Goal: Transaction & Acquisition: Purchase product/service

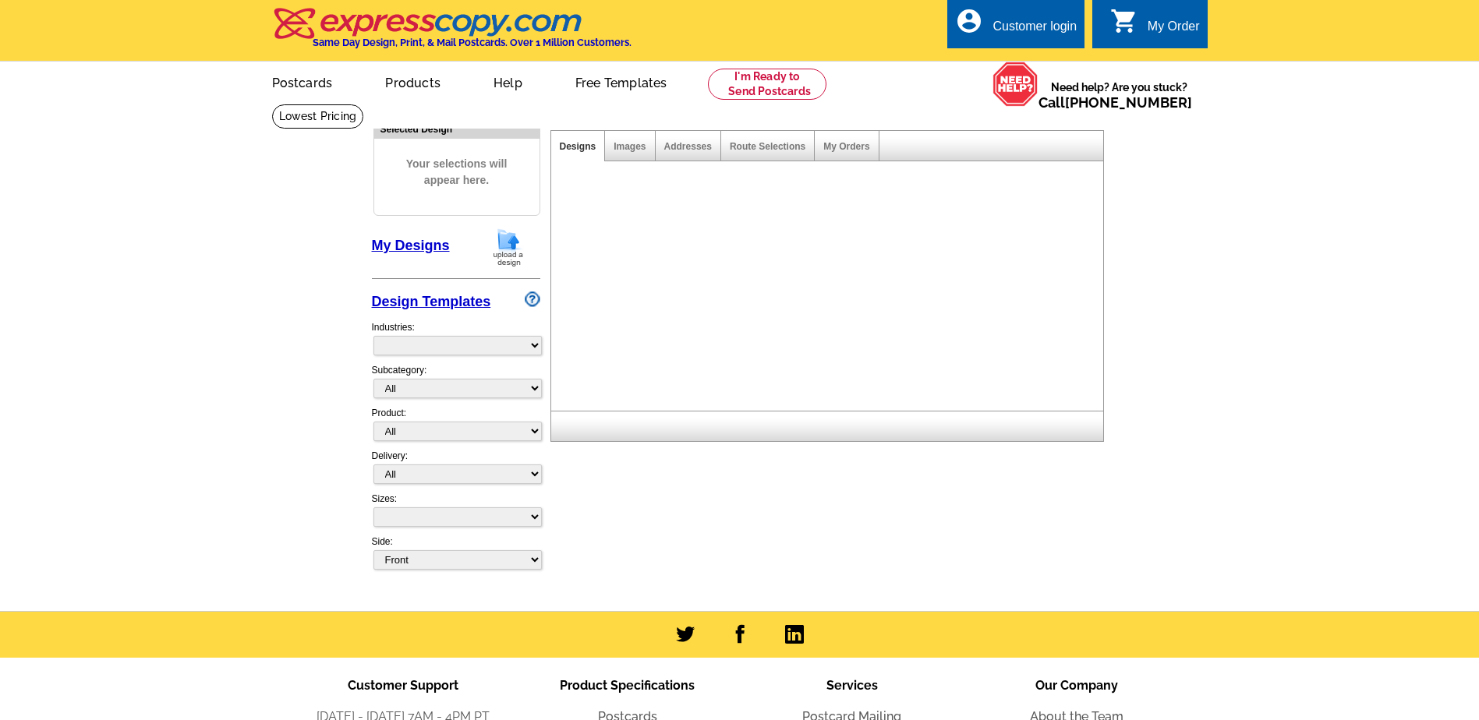
select select "front"
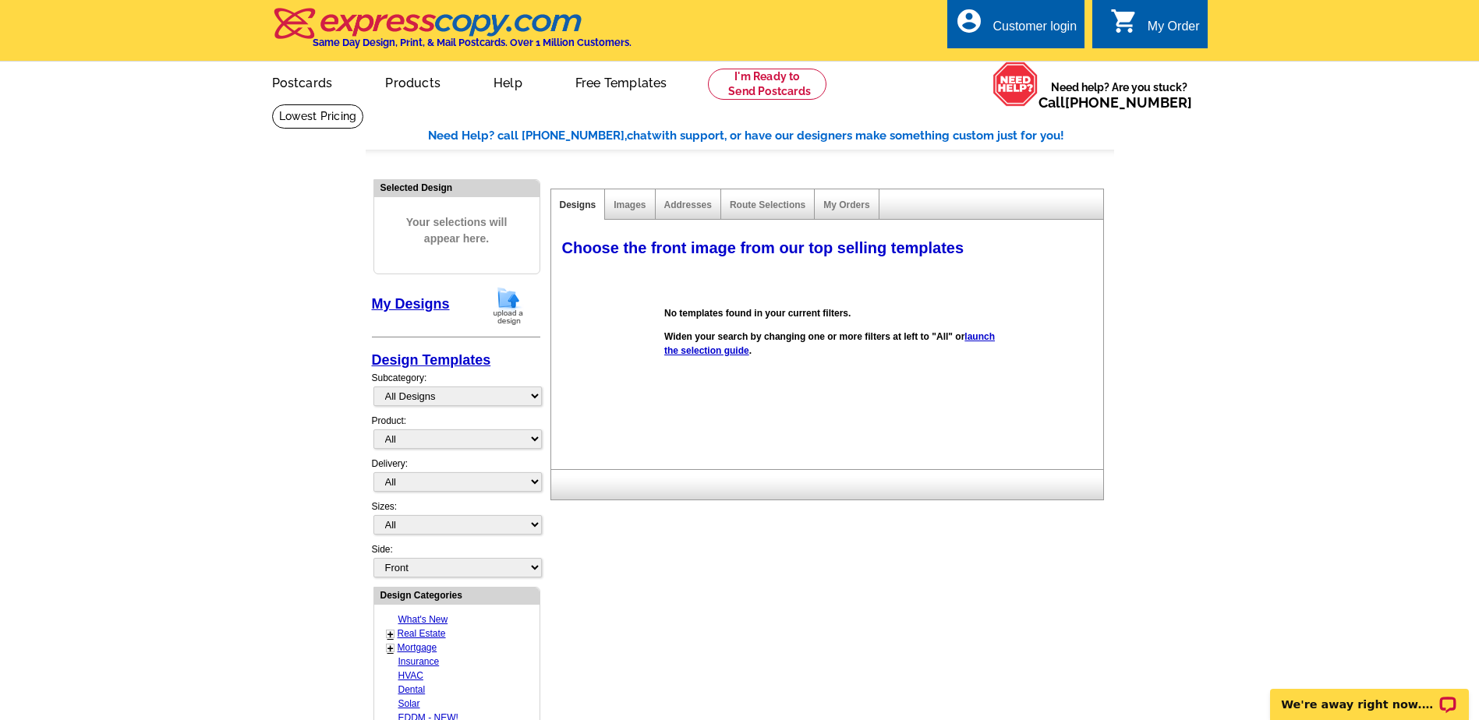
click at [512, 303] on img at bounding box center [508, 306] width 41 height 40
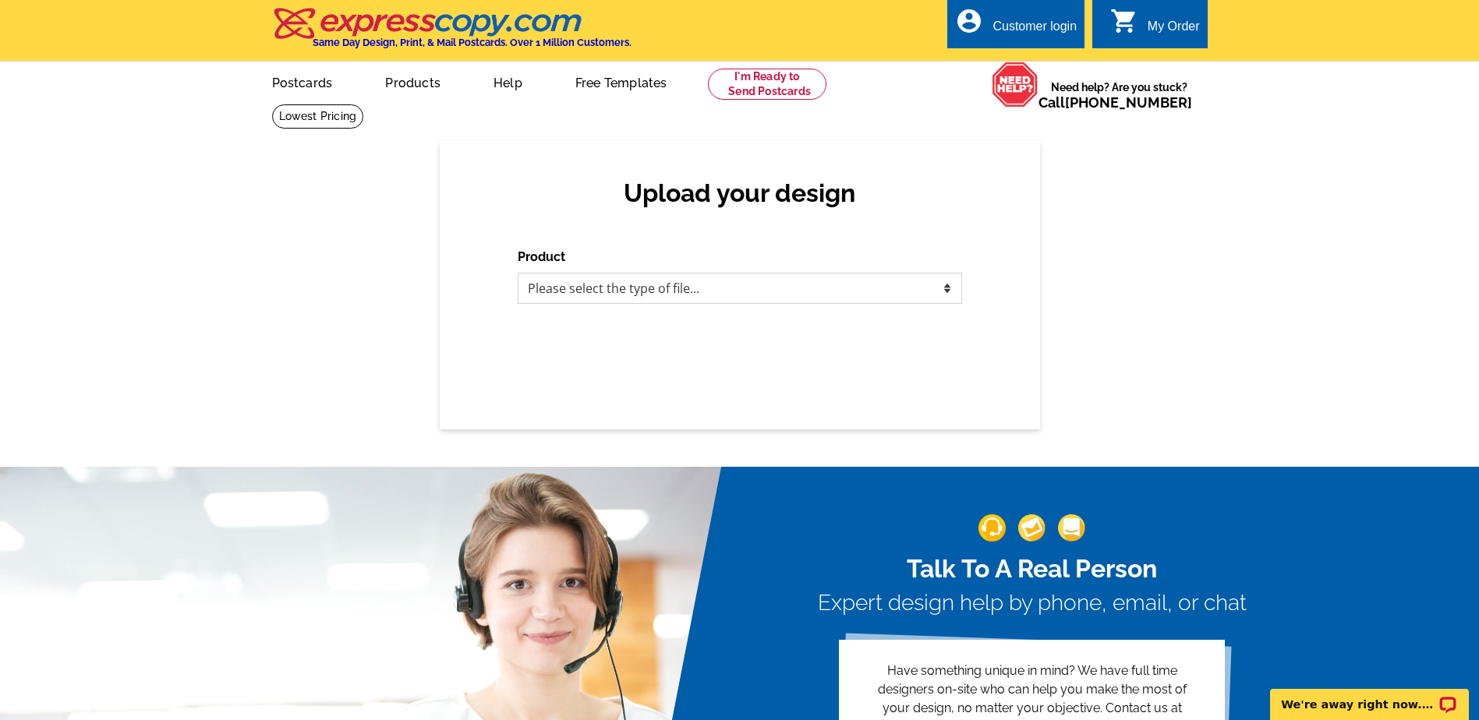
click at [946, 290] on select "Please select the type of file... Postcards Business Cards Letters and flyers G…" at bounding box center [740, 288] width 444 height 31
select select "1"
click at [518, 274] on select "Please select the type of file... Postcards Business Cards Letters and flyers G…" at bounding box center [740, 288] width 444 height 31
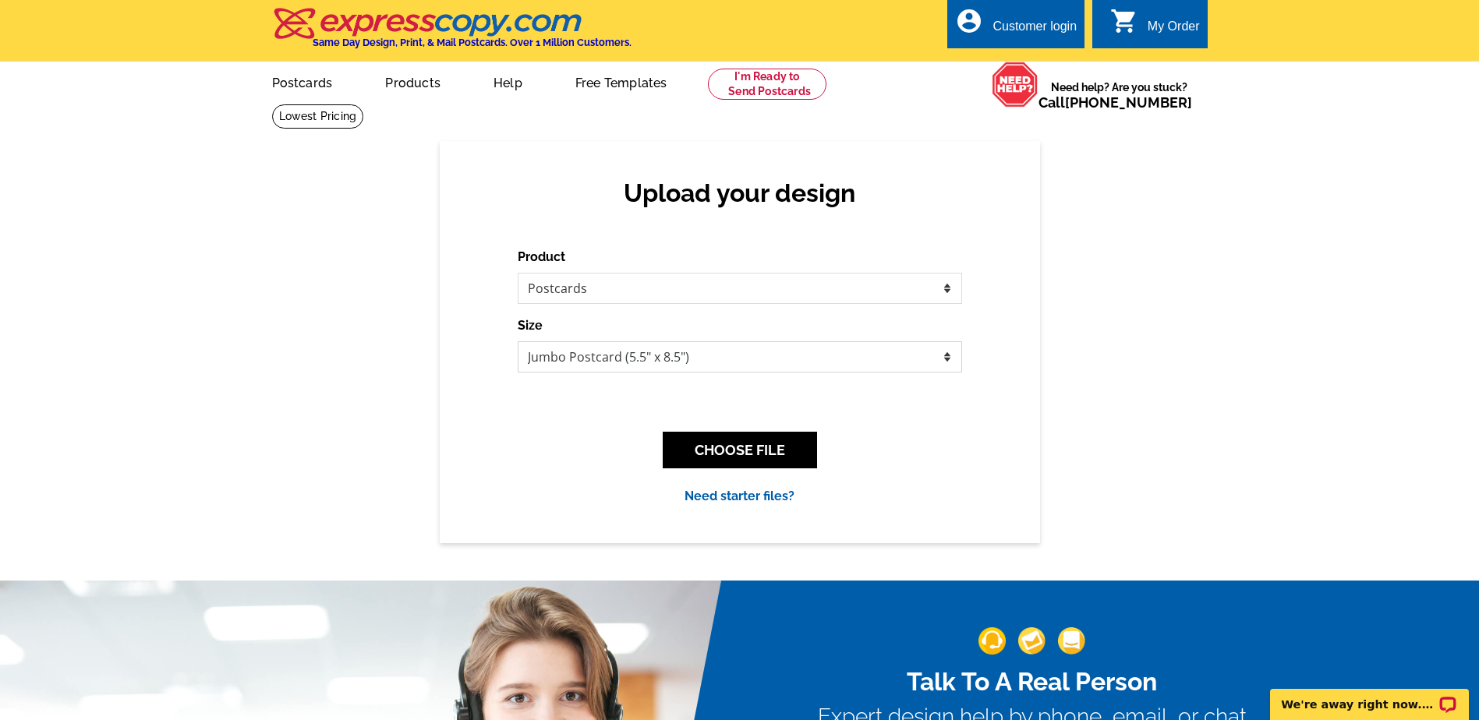
click at [943, 359] on select "Jumbo Postcard (5.5" x 8.5") Regular Postcard (4.25" x 5.6") Panoramic Postcard…" at bounding box center [740, 356] width 444 height 31
click at [954, 360] on select "Jumbo Postcard (5.5" x 8.5") Regular Postcard (4.25" x 5.6") Panoramic Postcard…" at bounding box center [740, 356] width 444 height 31
click at [945, 356] on select "Jumbo Postcard (5.5" x 8.5") Regular Postcard (4.25" x 5.6") Panoramic Postcard…" at bounding box center [740, 356] width 444 height 31
click at [736, 451] on button "CHOOSE FILE" at bounding box center [740, 450] width 154 height 37
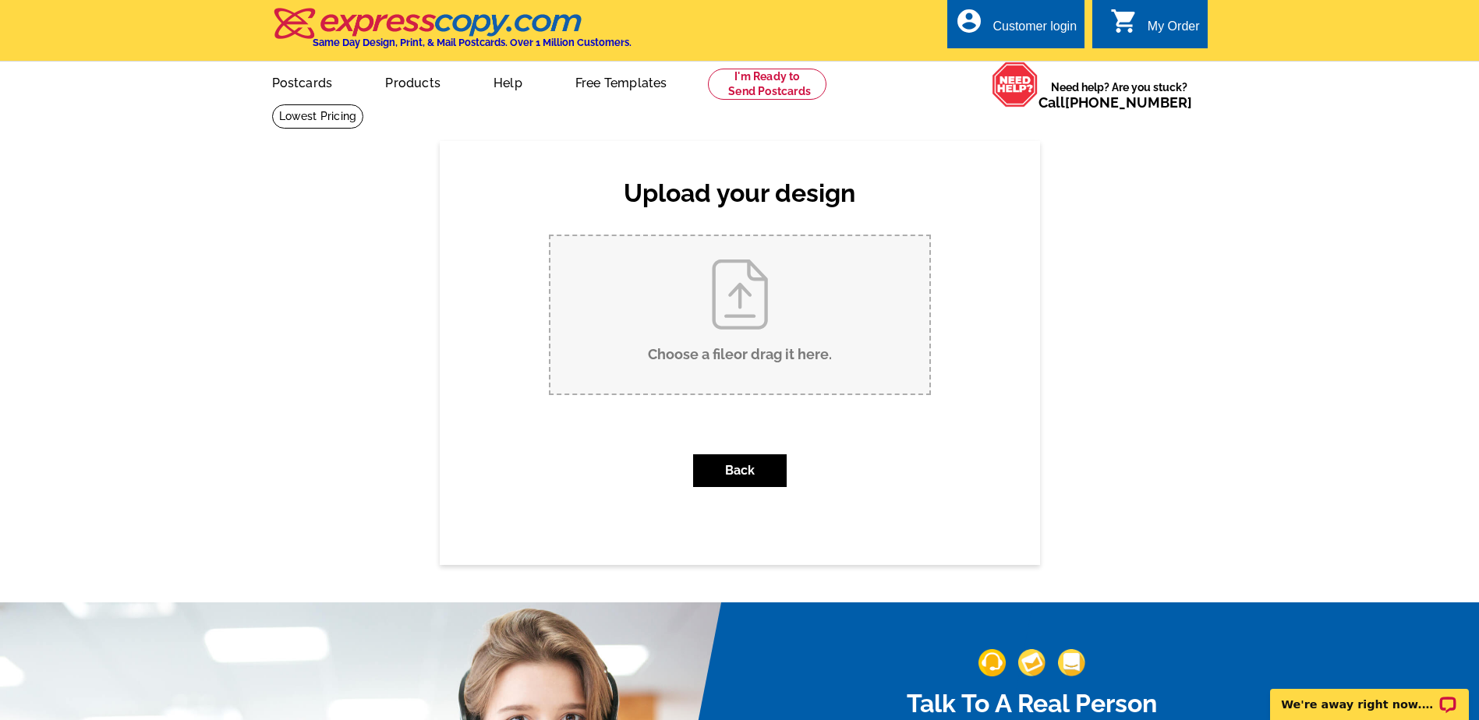
click at [727, 306] on input "Choose a file or drag it here ." at bounding box center [739, 314] width 379 height 157
type input "C:\fakepath\Personal Real Estate Realtor Agent Marketing Promotion Postcard (1)…"
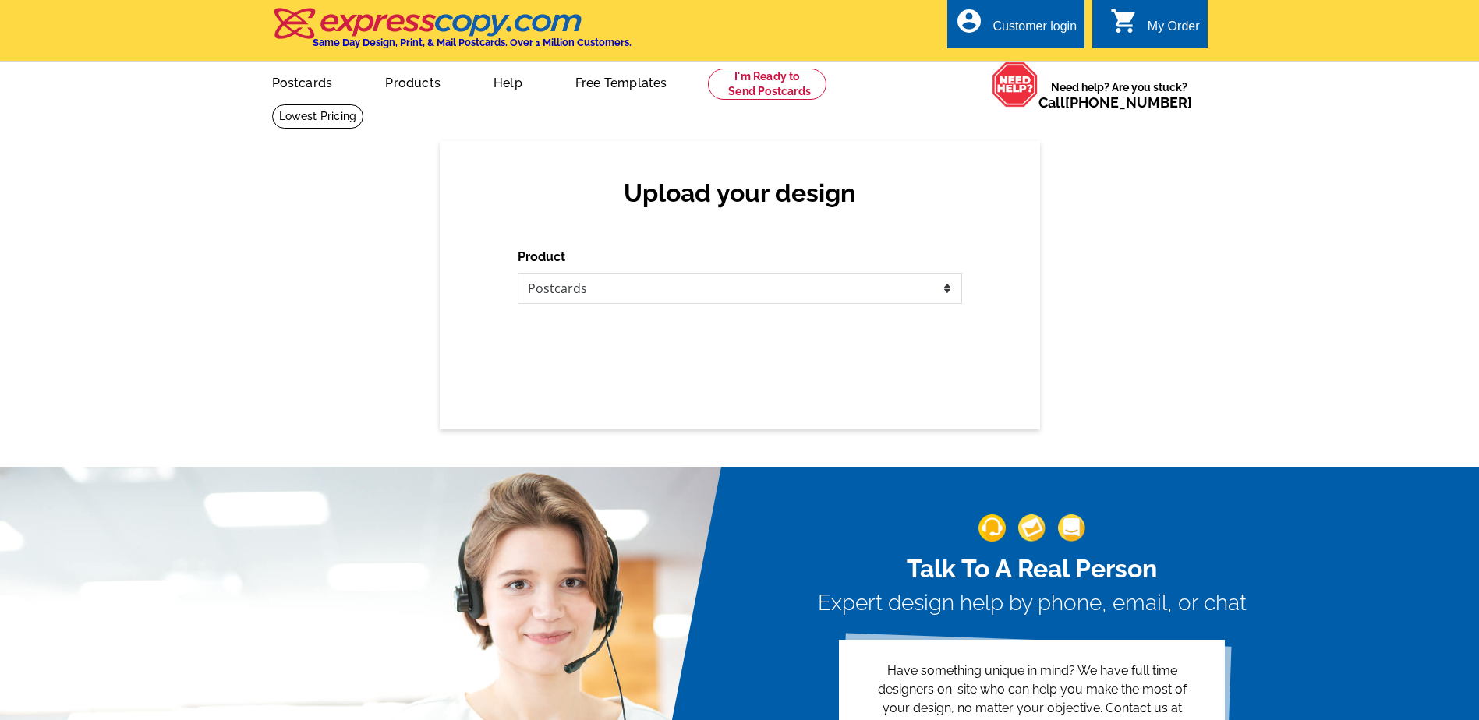
select select "1"
click at [947, 291] on select "Please select the type of file... Postcards Business Cards Letters and flyers G…" at bounding box center [740, 288] width 444 height 31
select select "1"
click at [518, 274] on select "Please select the type of file... Postcards Business Cards Letters and flyers G…" at bounding box center [740, 288] width 444 height 31
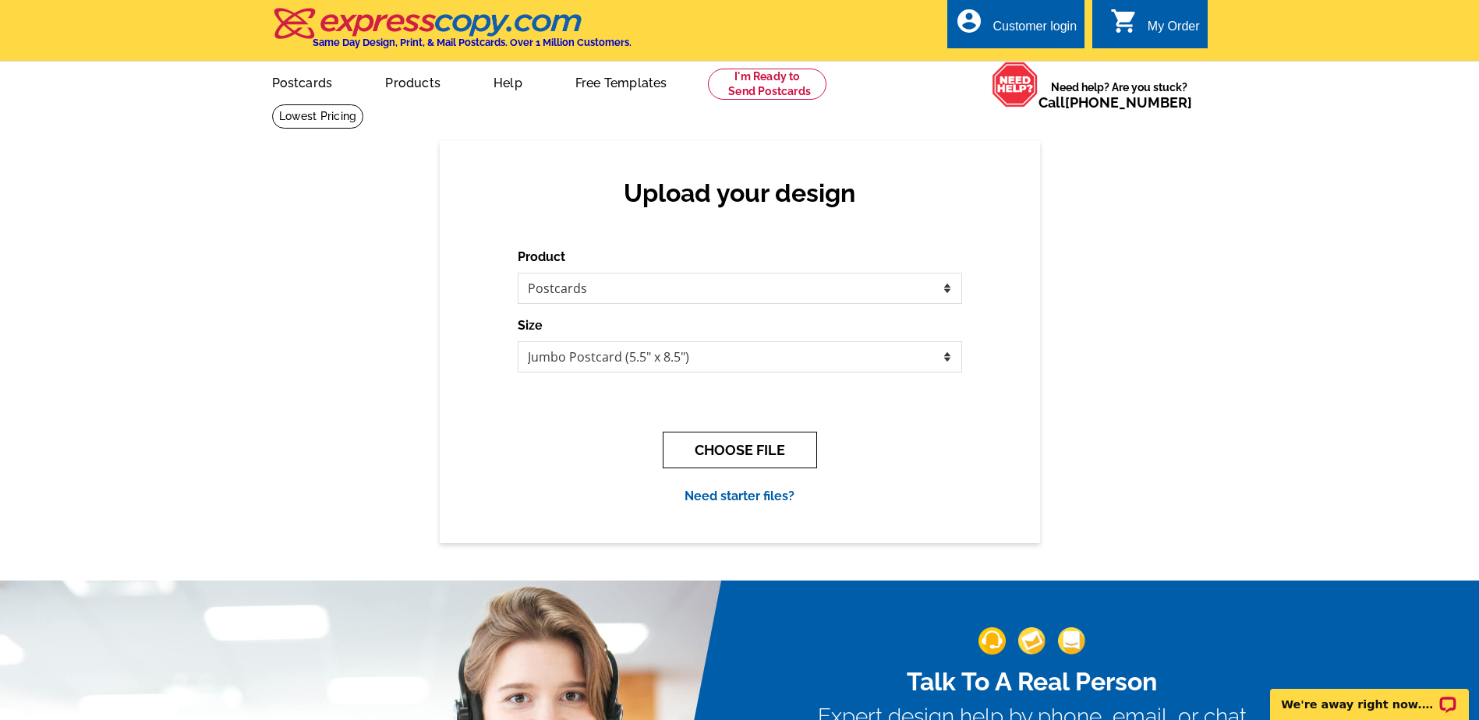
click at [713, 447] on button "CHOOSE FILE" at bounding box center [740, 450] width 154 height 37
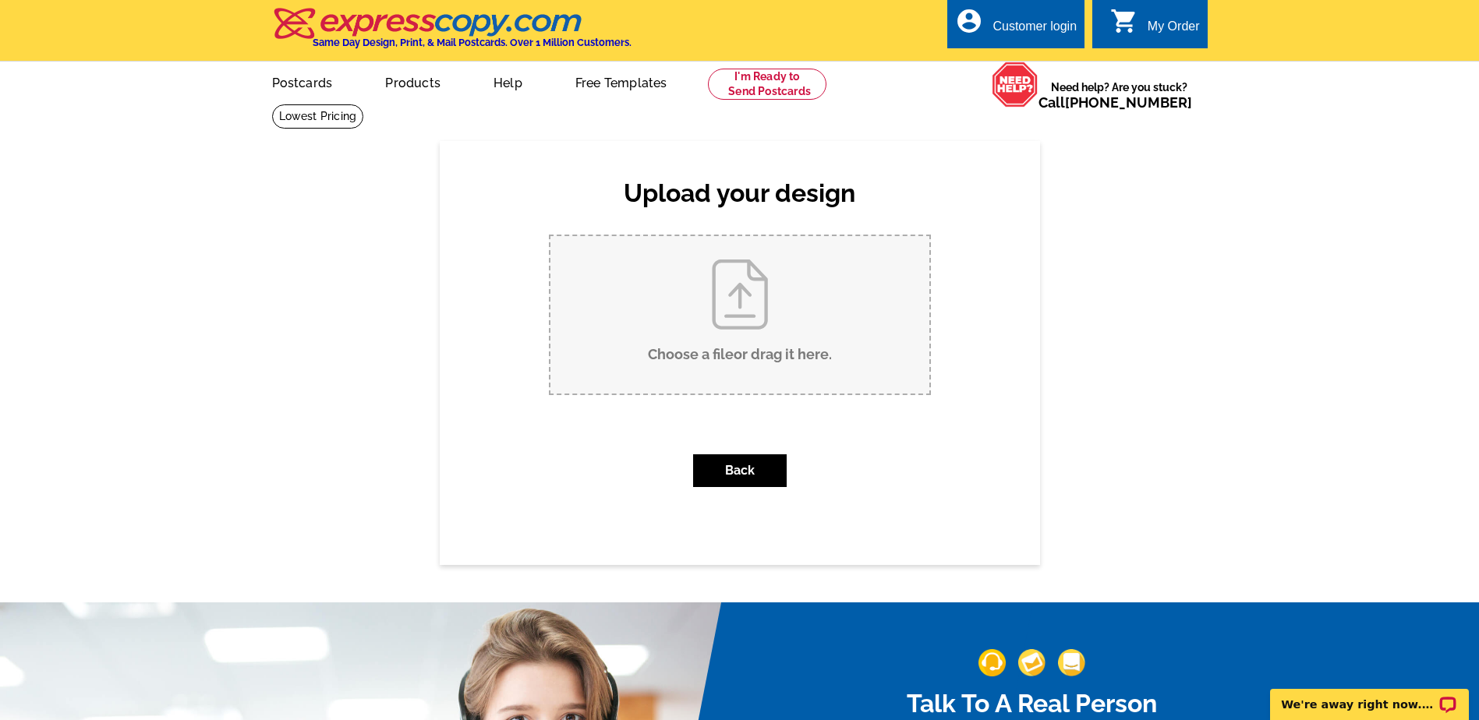
click at [737, 299] on input "Choose a file or drag it here ." at bounding box center [739, 314] width 379 height 157
click at [721, 289] on input "Choose a file or drag it here ." at bounding box center [739, 314] width 379 height 157
type input "C:\fakepath\Personal Real Estate Realtor Agent Marketing Promotion Postcard (2)…"
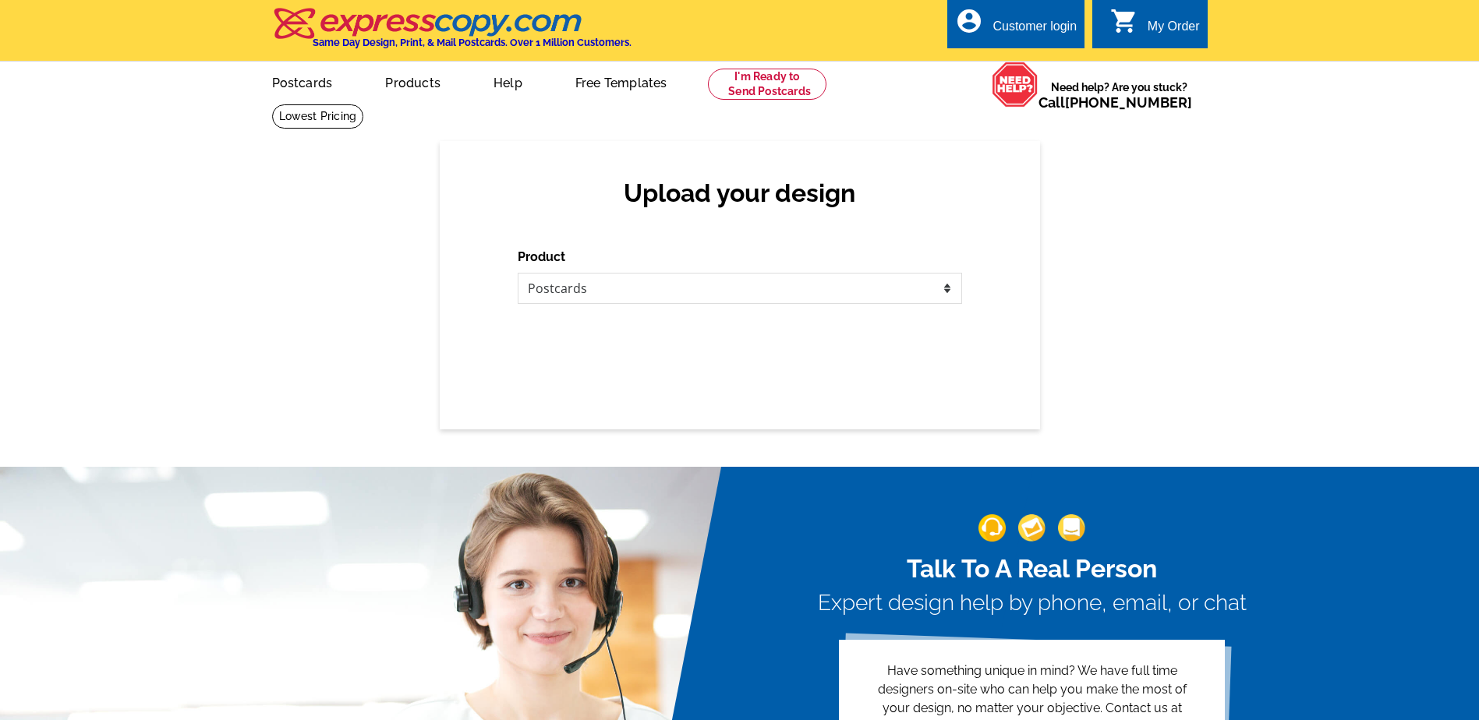
select select "1"
click at [946, 284] on select "Please select the type of file... Postcards Business Cards Letters and flyers G…" at bounding box center [740, 288] width 444 height 31
select select "1"
click at [518, 274] on select "Please select the type of file... Postcards Business Cards Letters and flyers G…" at bounding box center [740, 288] width 444 height 31
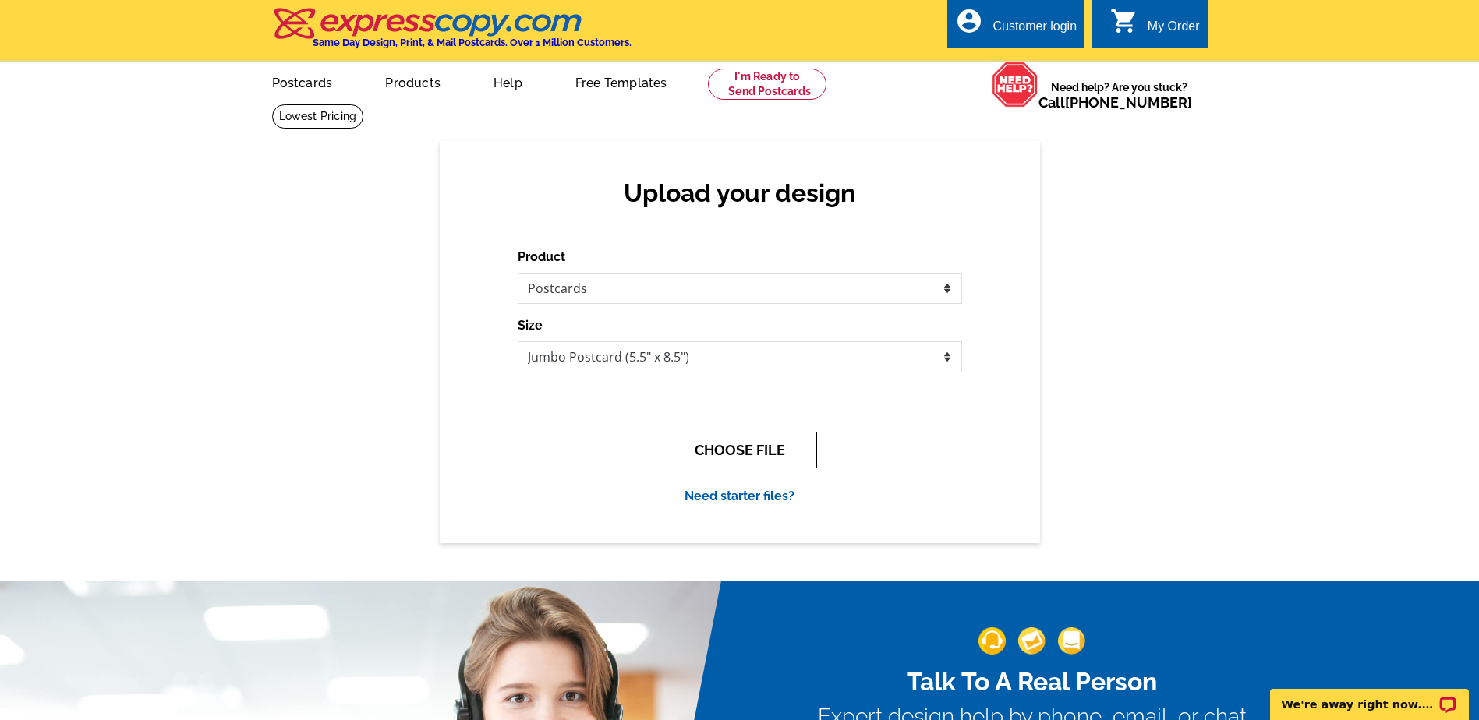
click at [714, 445] on button "CHOOSE FILE" at bounding box center [740, 450] width 154 height 37
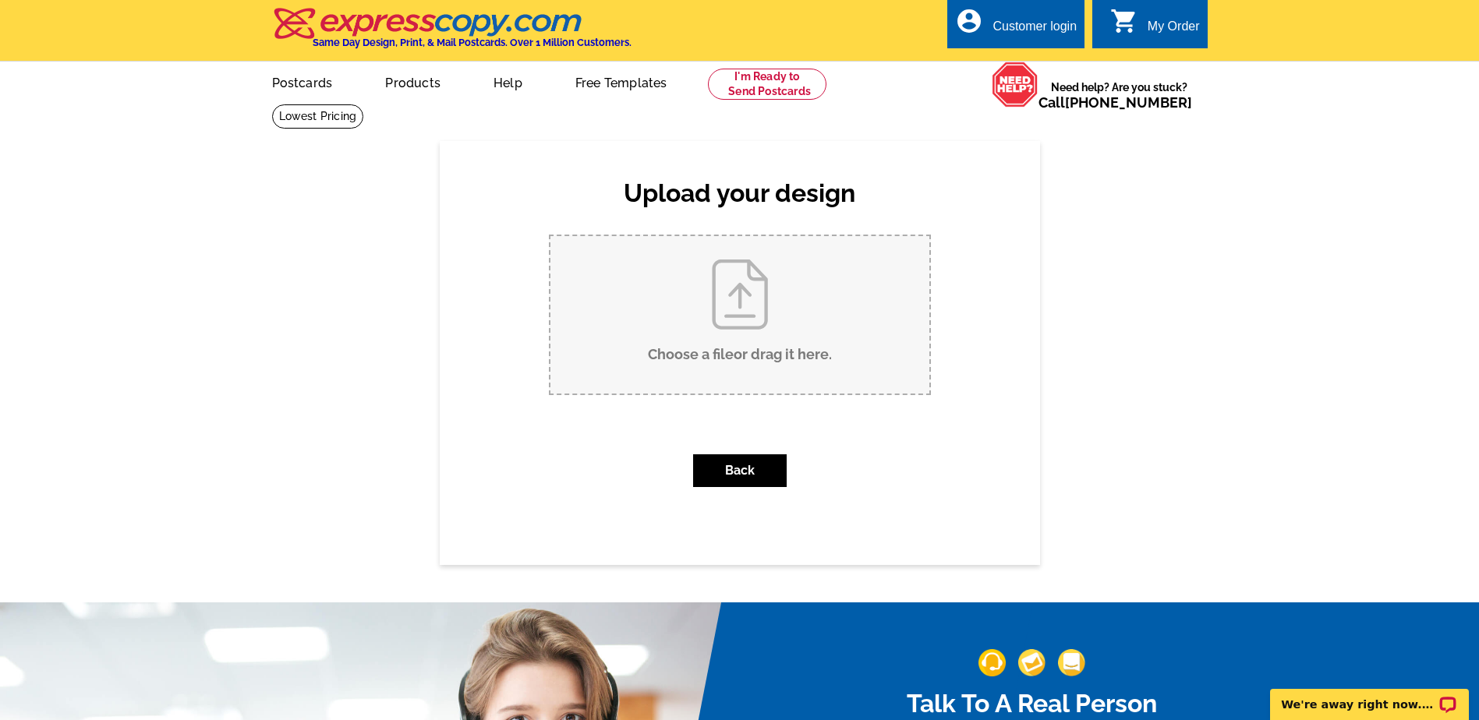
click at [736, 317] on input "Choose a file or drag it here ." at bounding box center [739, 314] width 379 height 157
type input "C:\fakepath\Personal Real Estate Realtor Agent Marketing Promotion Postcard (3)…"
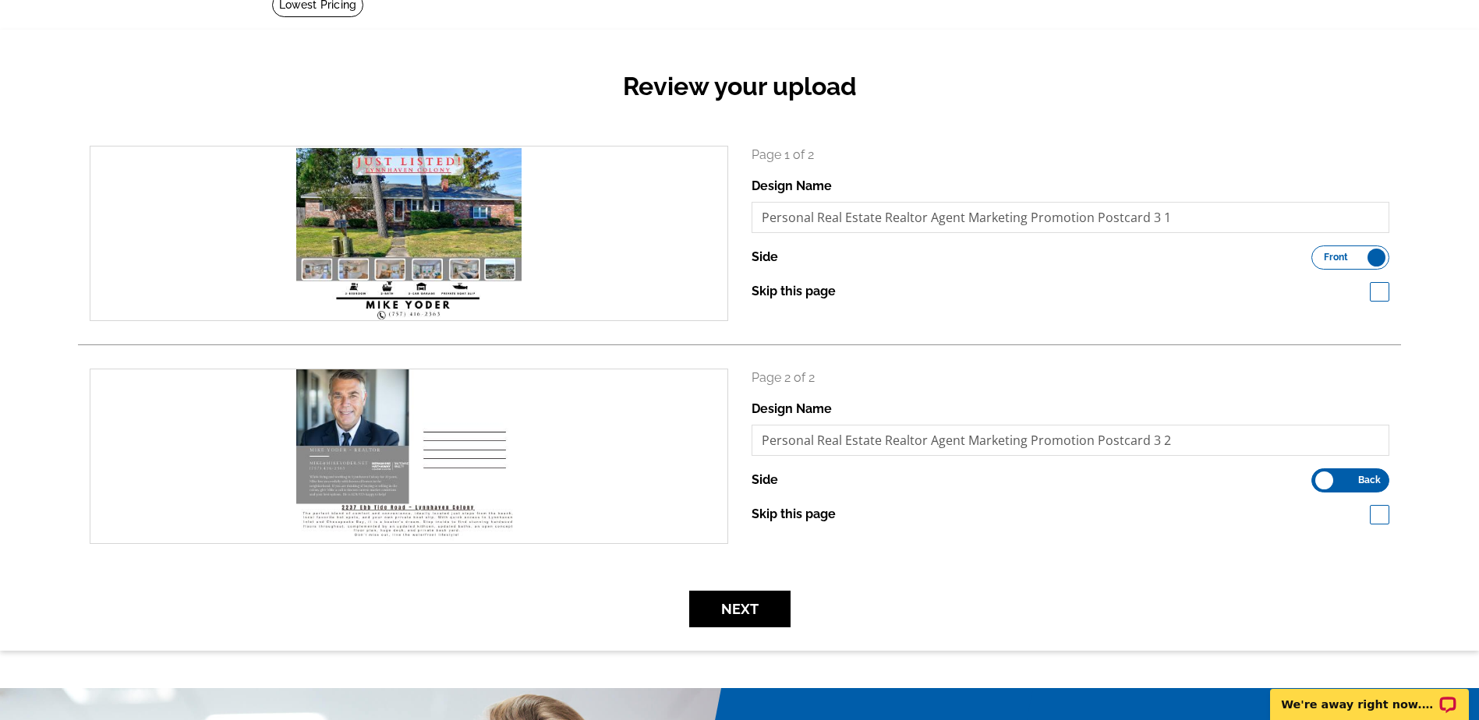
scroll to position [156, 0]
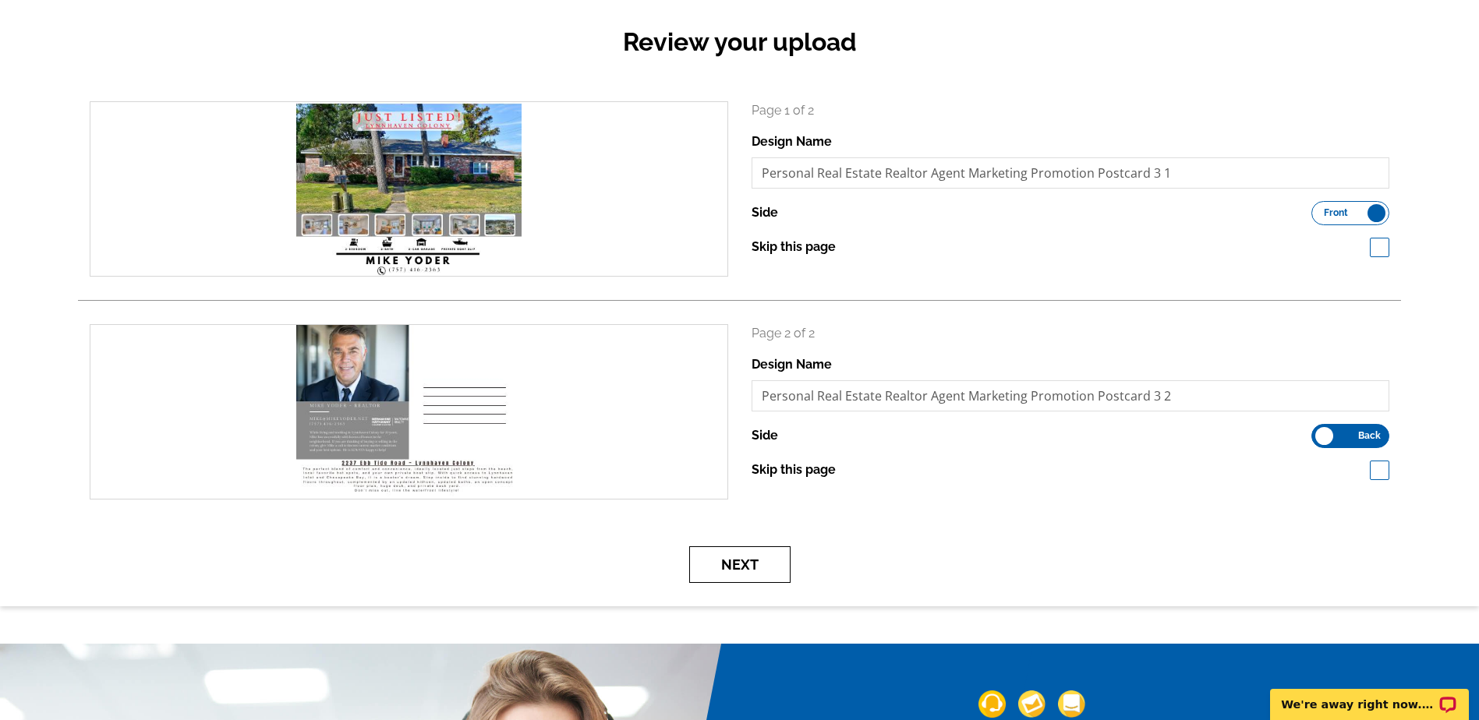
click at [746, 564] on button "Next" at bounding box center [739, 564] width 101 height 37
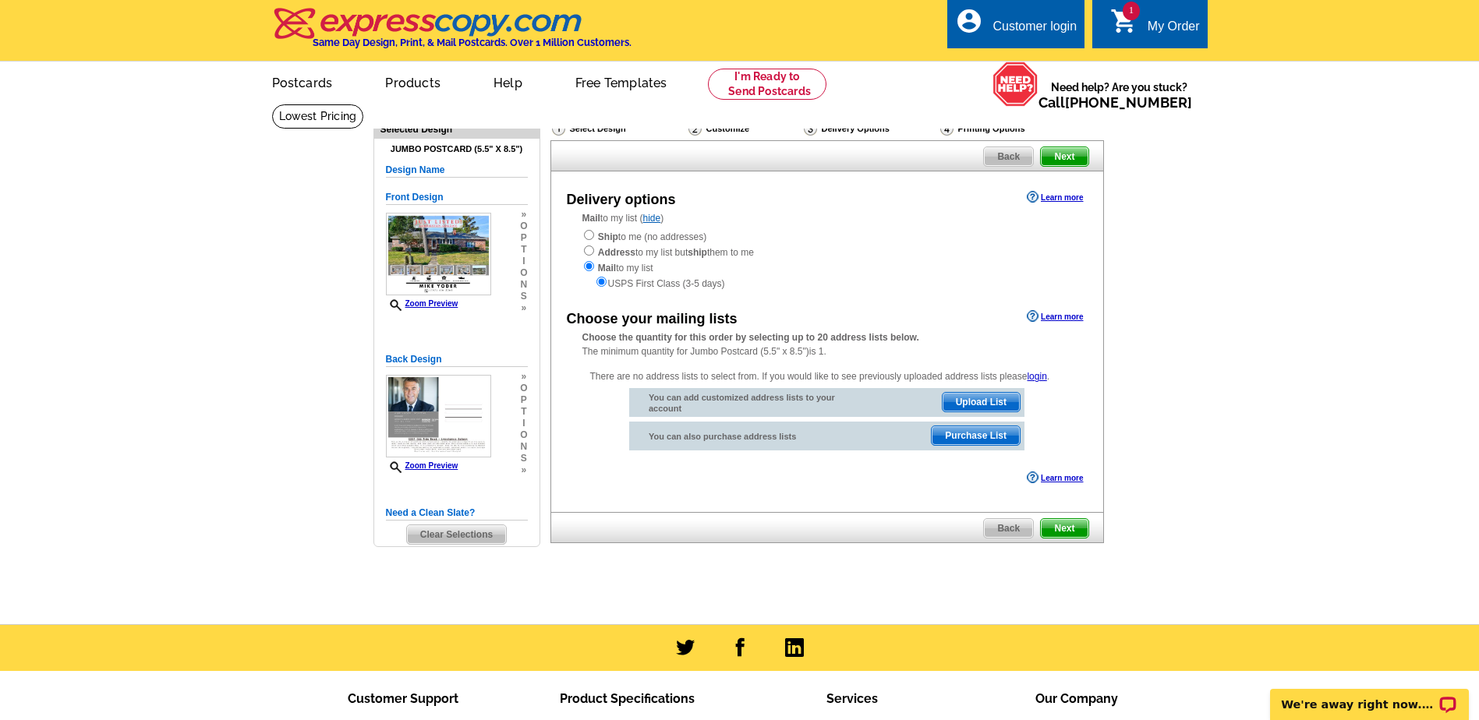
click at [980, 400] on span "Upload List" at bounding box center [981, 402] width 77 height 19
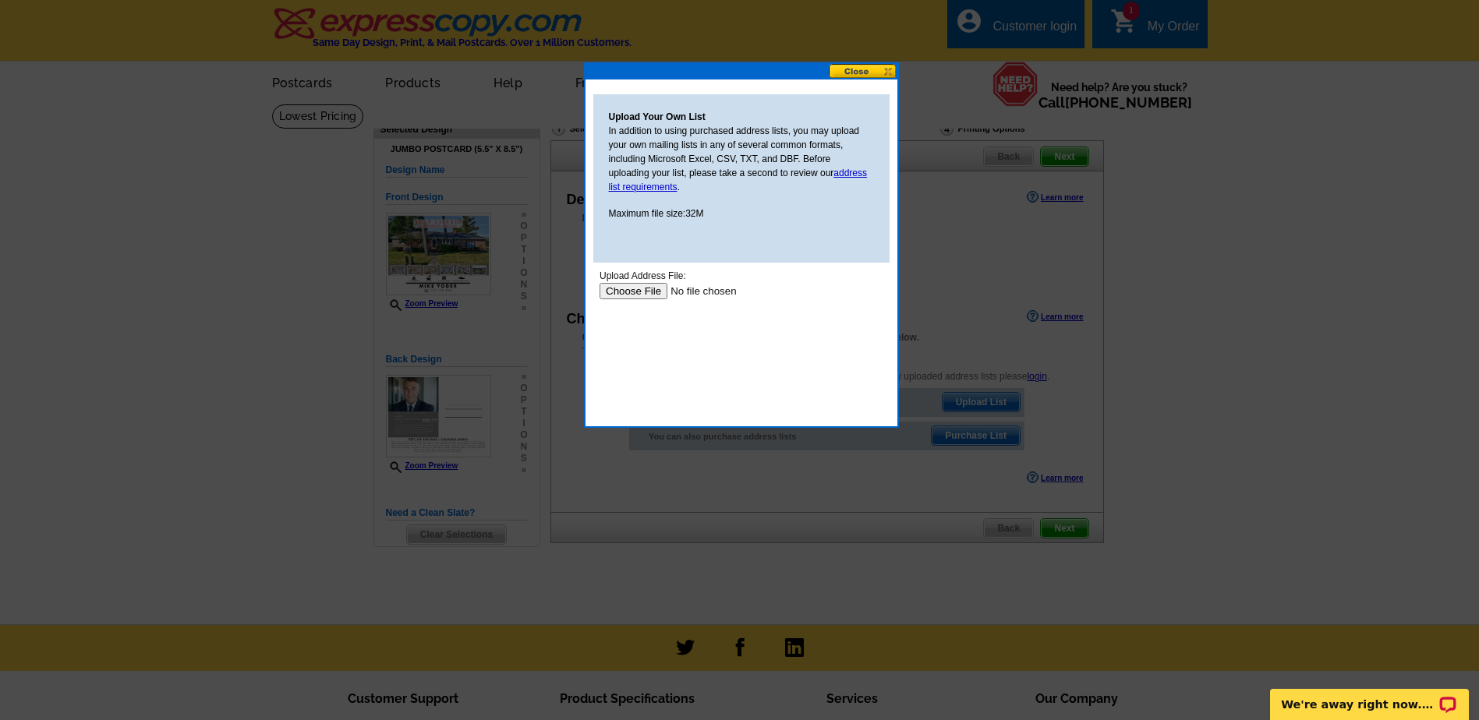
click at [638, 290] on input "file" at bounding box center [697, 291] width 197 height 16
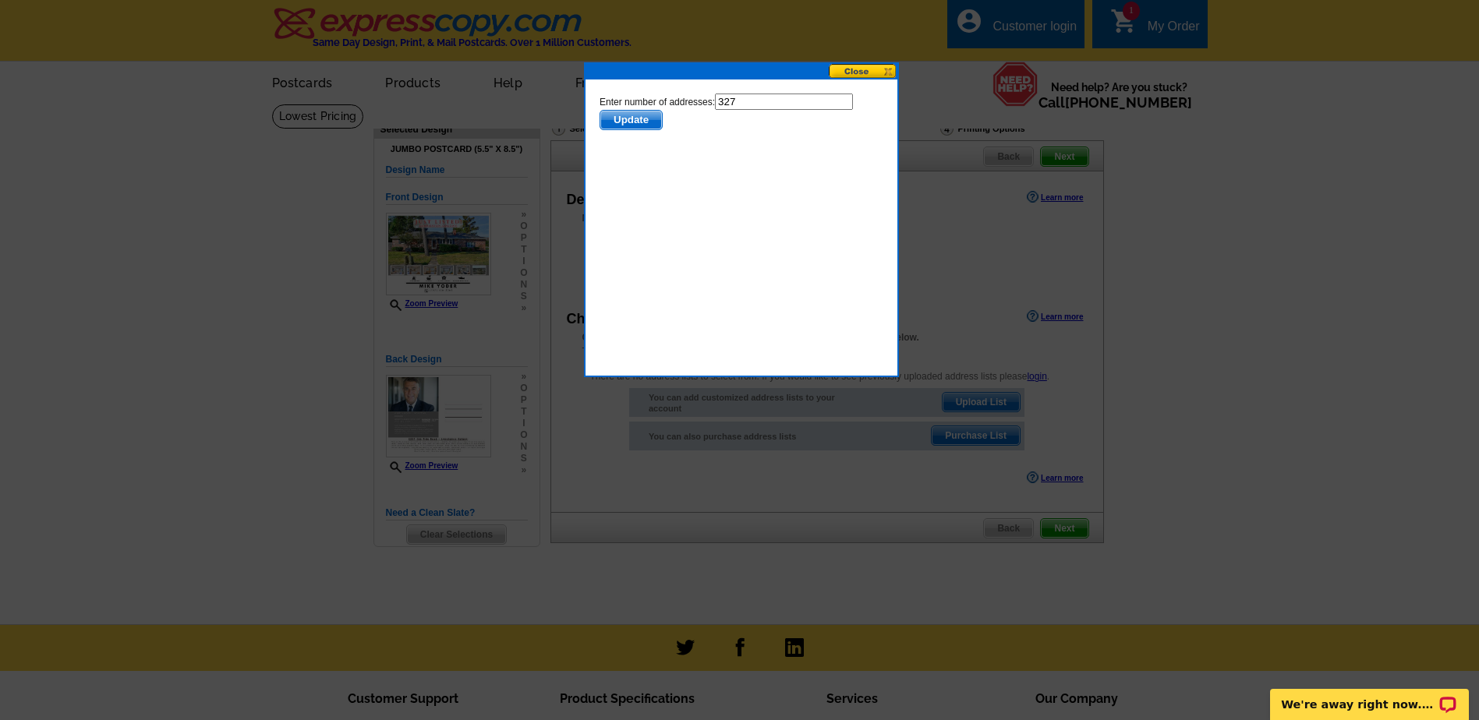
click at [622, 114] on span "Update" at bounding box center [630, 120] width 62 height 19
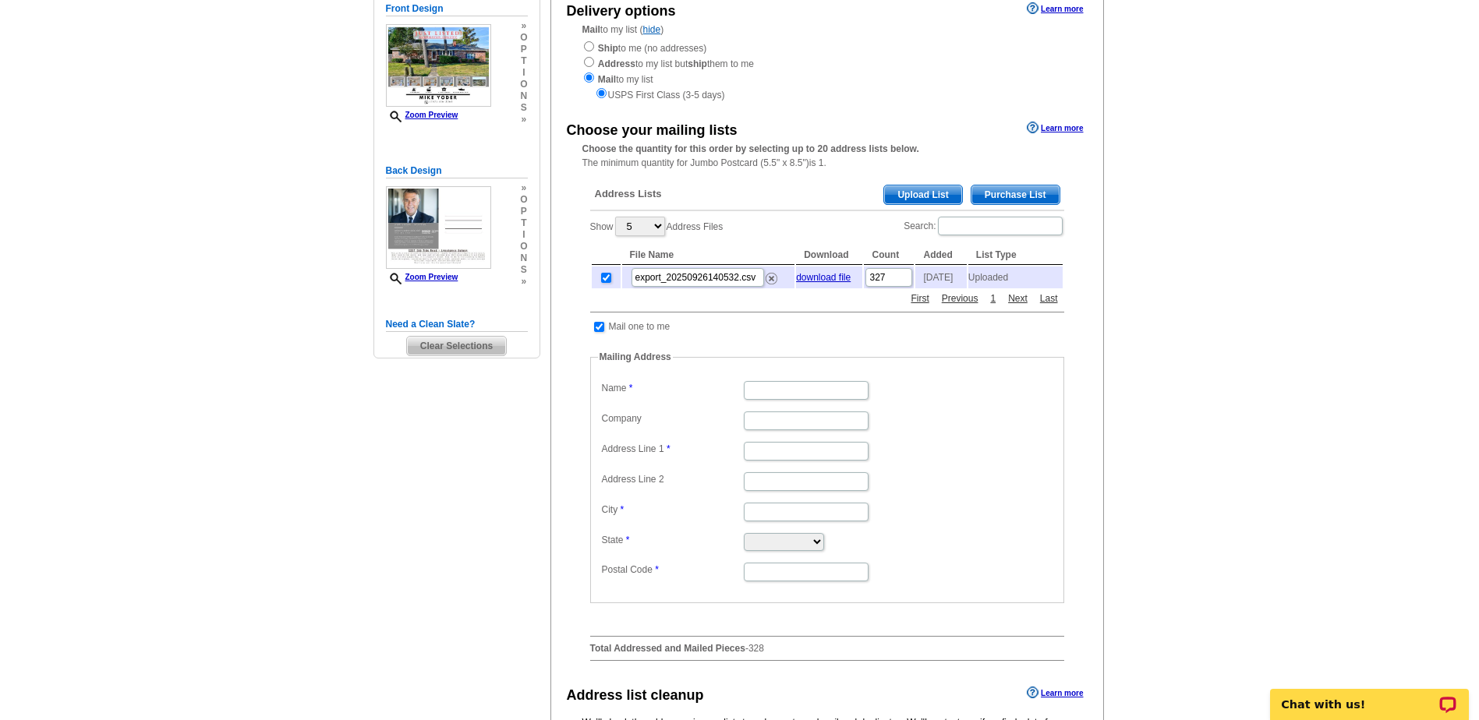
scroll to position [234, 0]
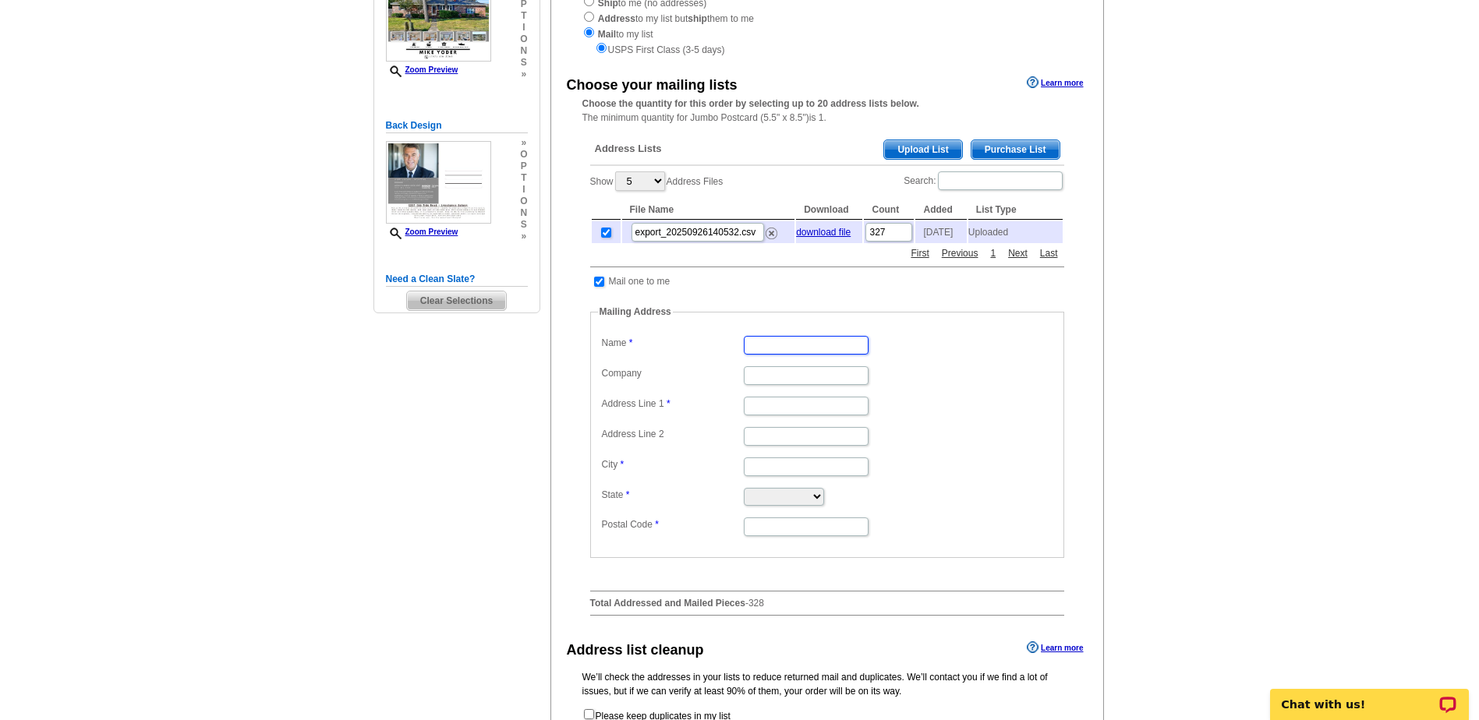
click at [760, 350] on input "Name" at bounding box center [806, 345] width 125 height 19
type input "[PERSON_NAME]"
type input "[STREET_ADDRESS]"
type input "[US_STATE][GEOGRAPHIC_DATA]"
select select "VA"
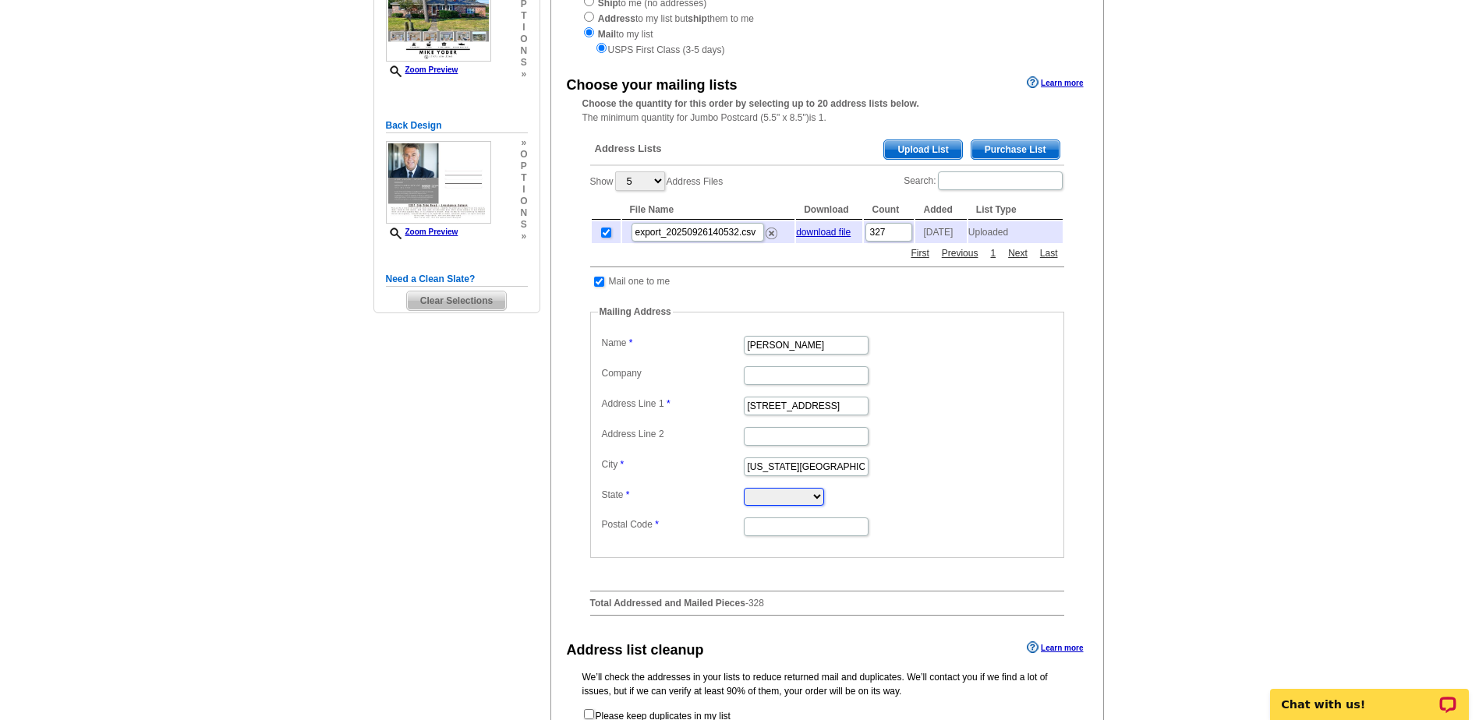
type input "23451"
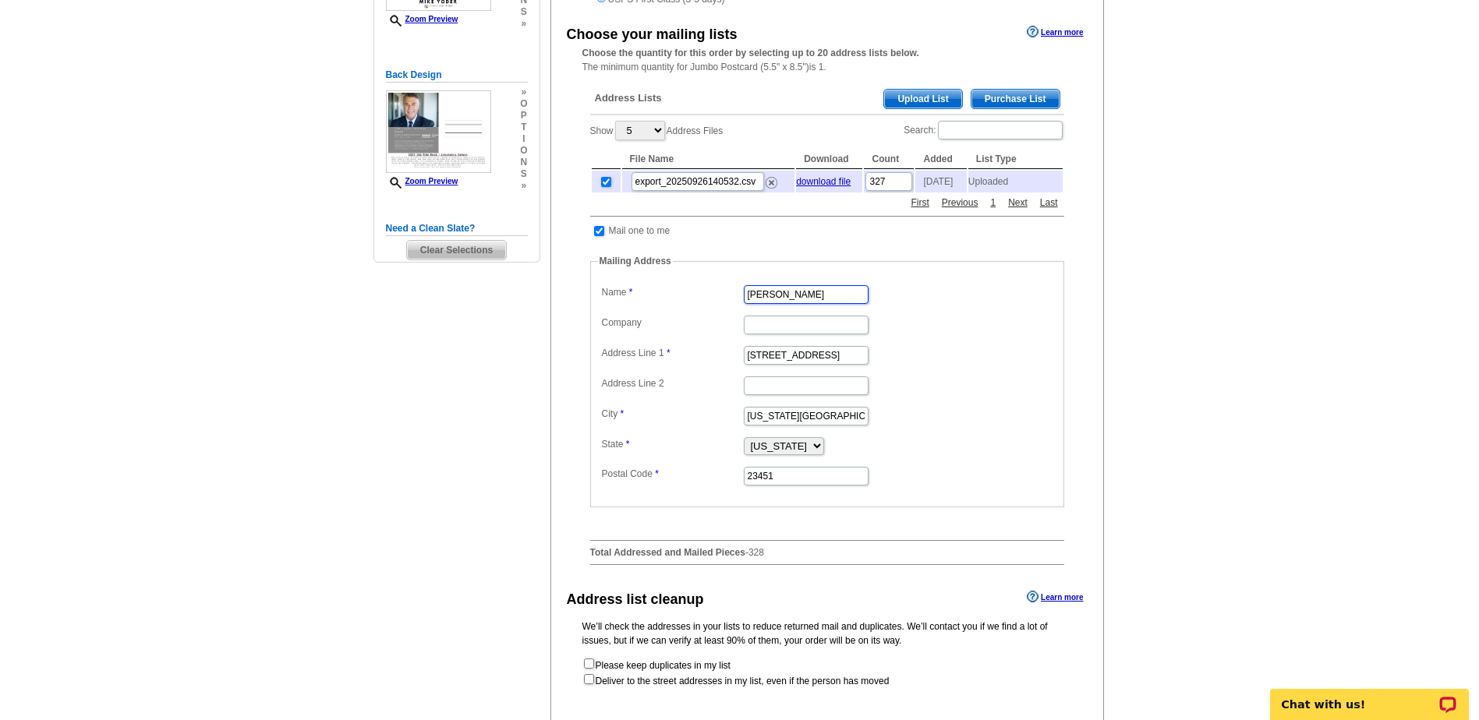
scroll to position [312, 0]
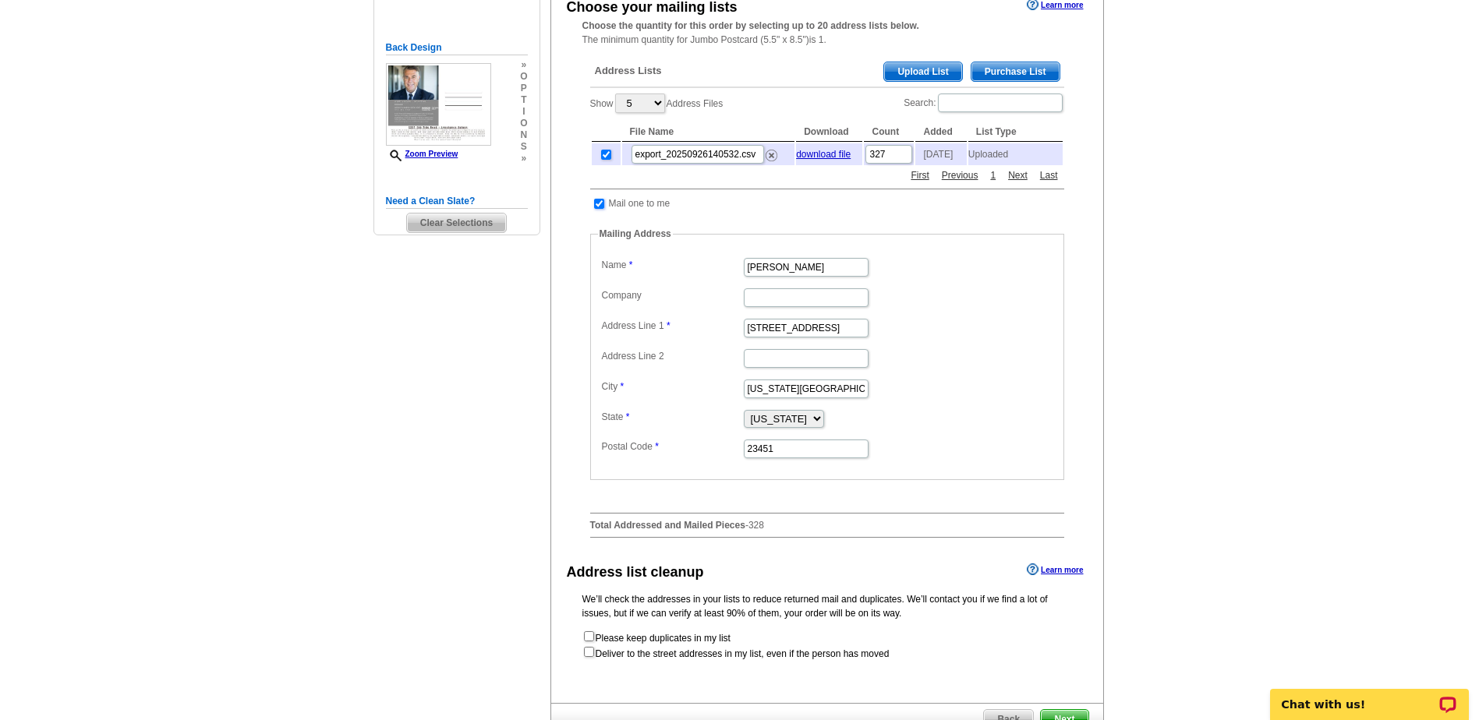
click at [599, 209] on input "checkbox" at bounding box center [599, 204] width 10 height 10
checkbox input "false"
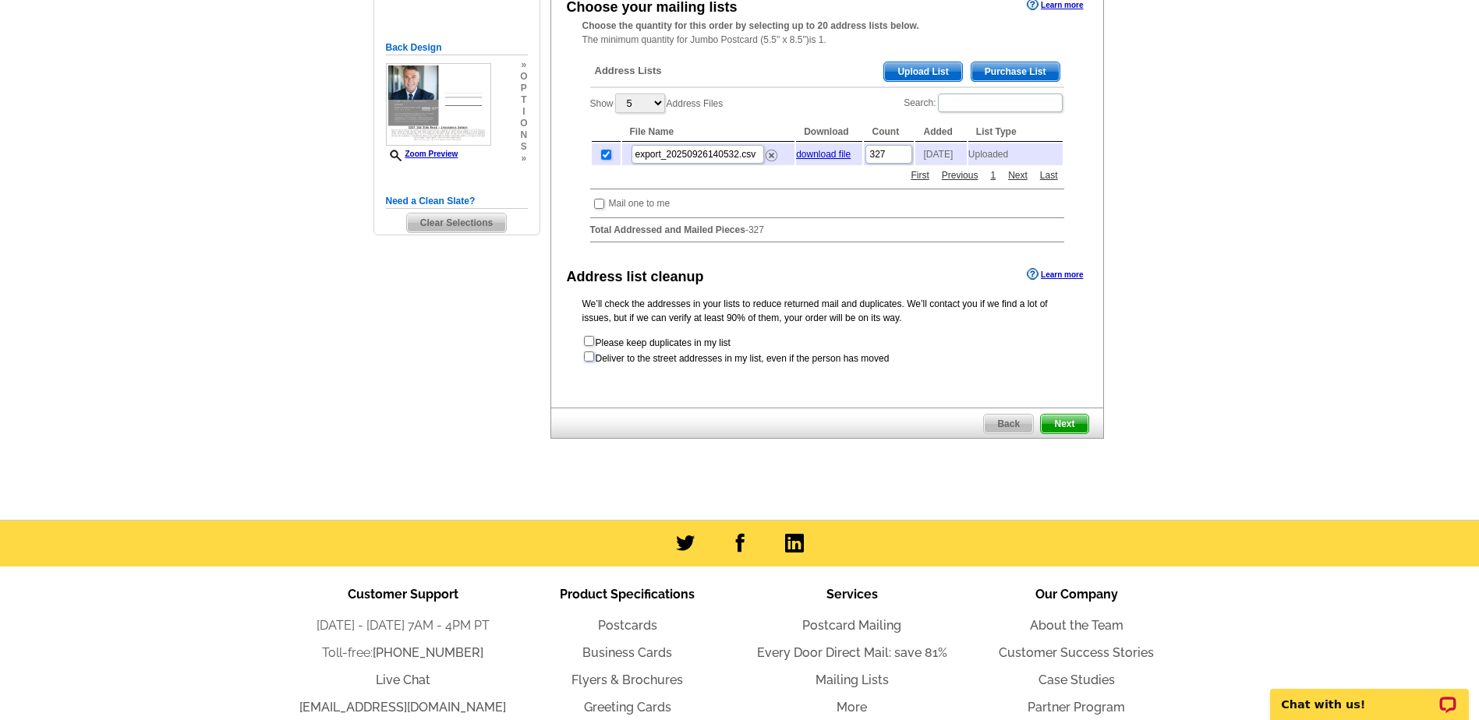
click at [590, 362] on input "checkbox" at bounding box center [589, 357] width 10 height 10
checkbox input "true"
radio input "true"
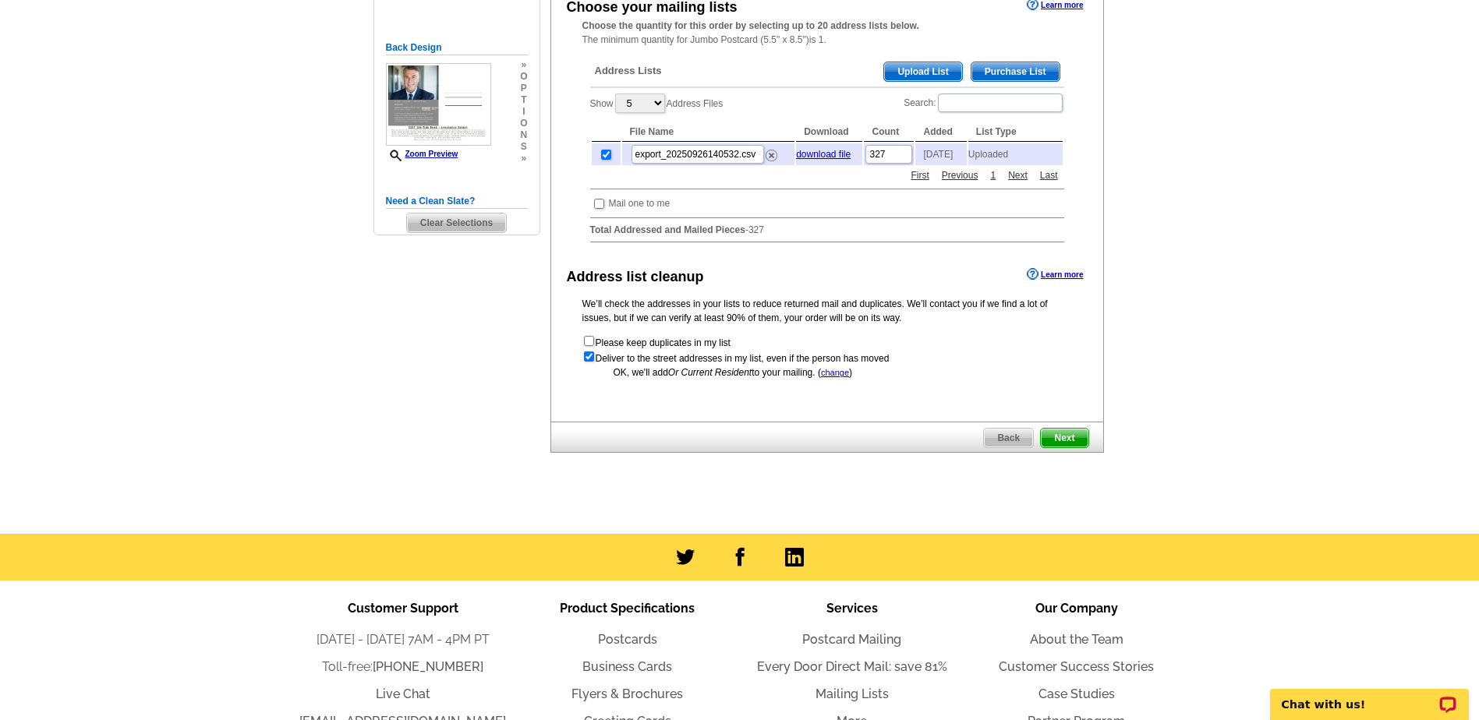
click at [1066, 444] on span "Next" at bounding box center [1064, 438] width 47 height 19
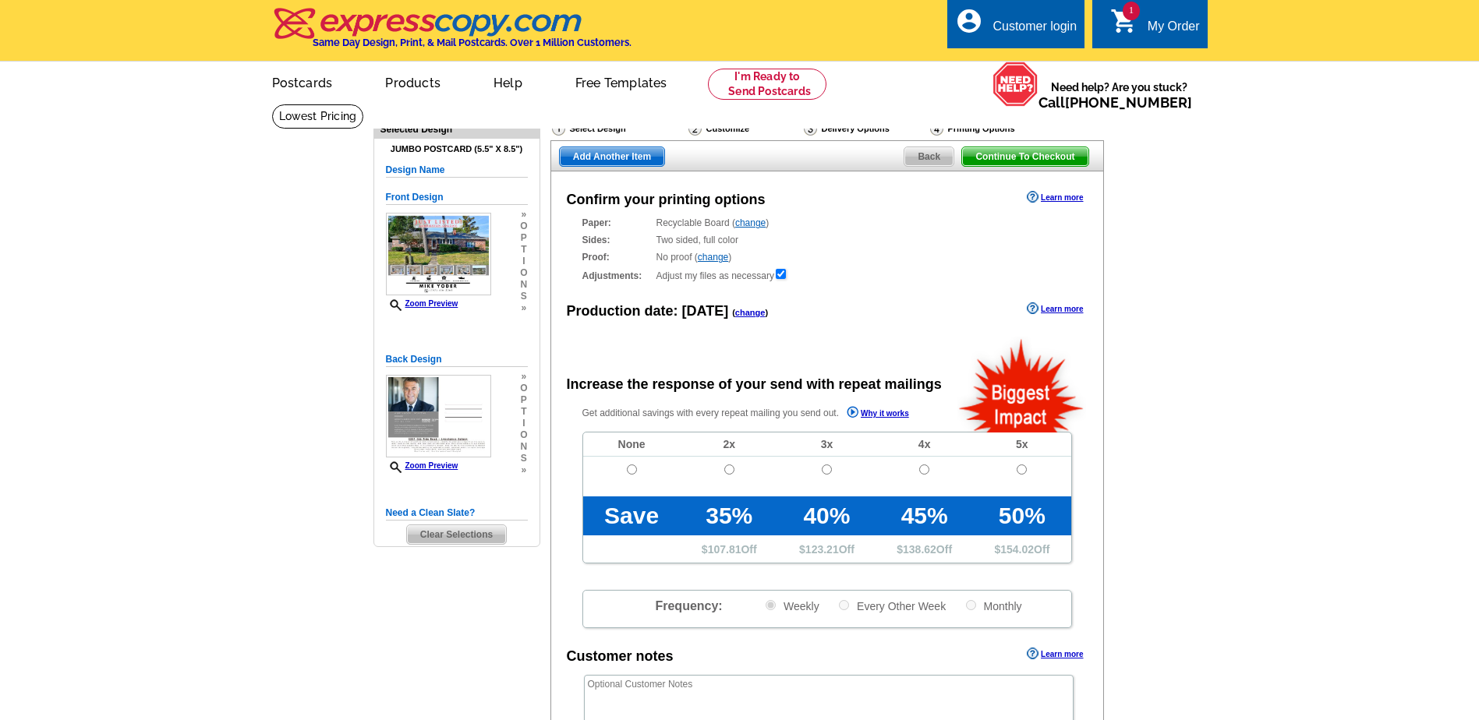
radio input "false"
click at [628, 471] on input "radio" at bounding box center [632, 470] width 10 height 10
radio input "true"
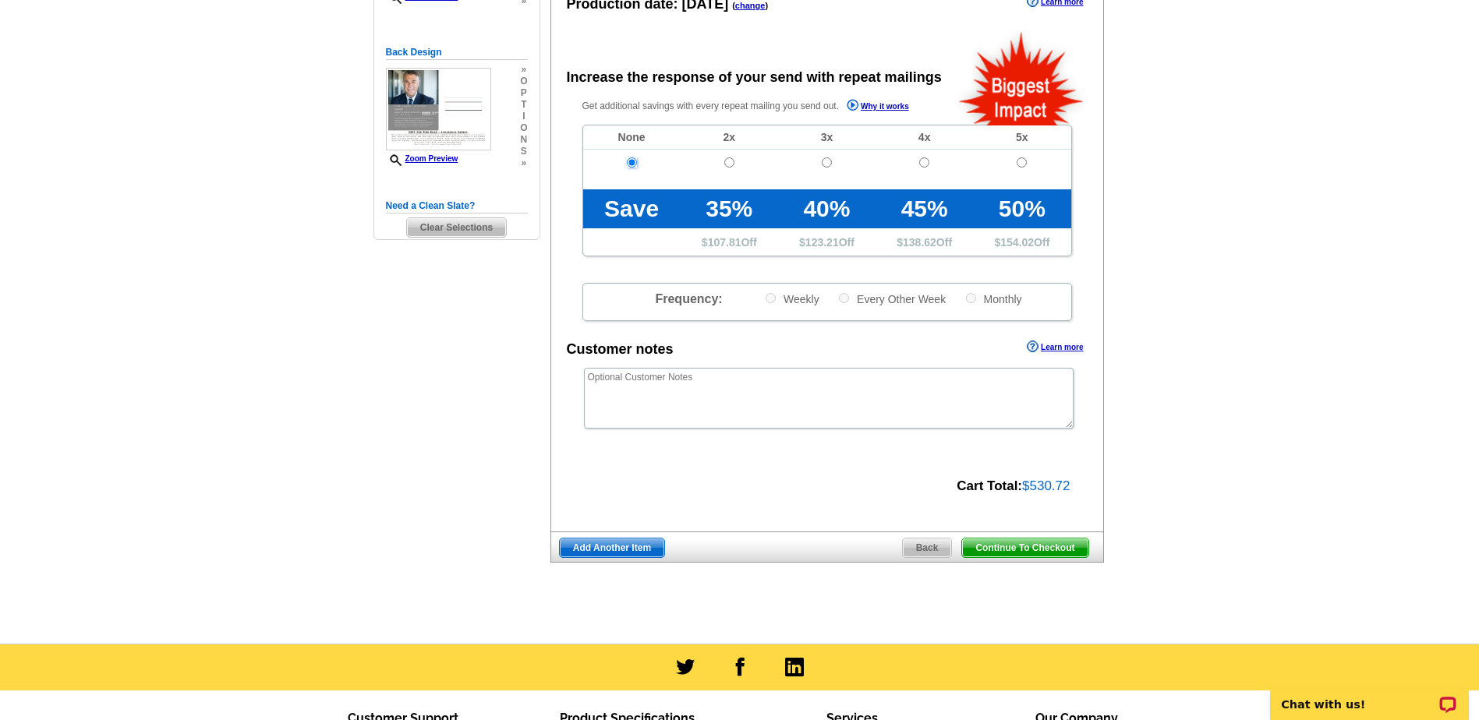
scroll to position [312, 0]
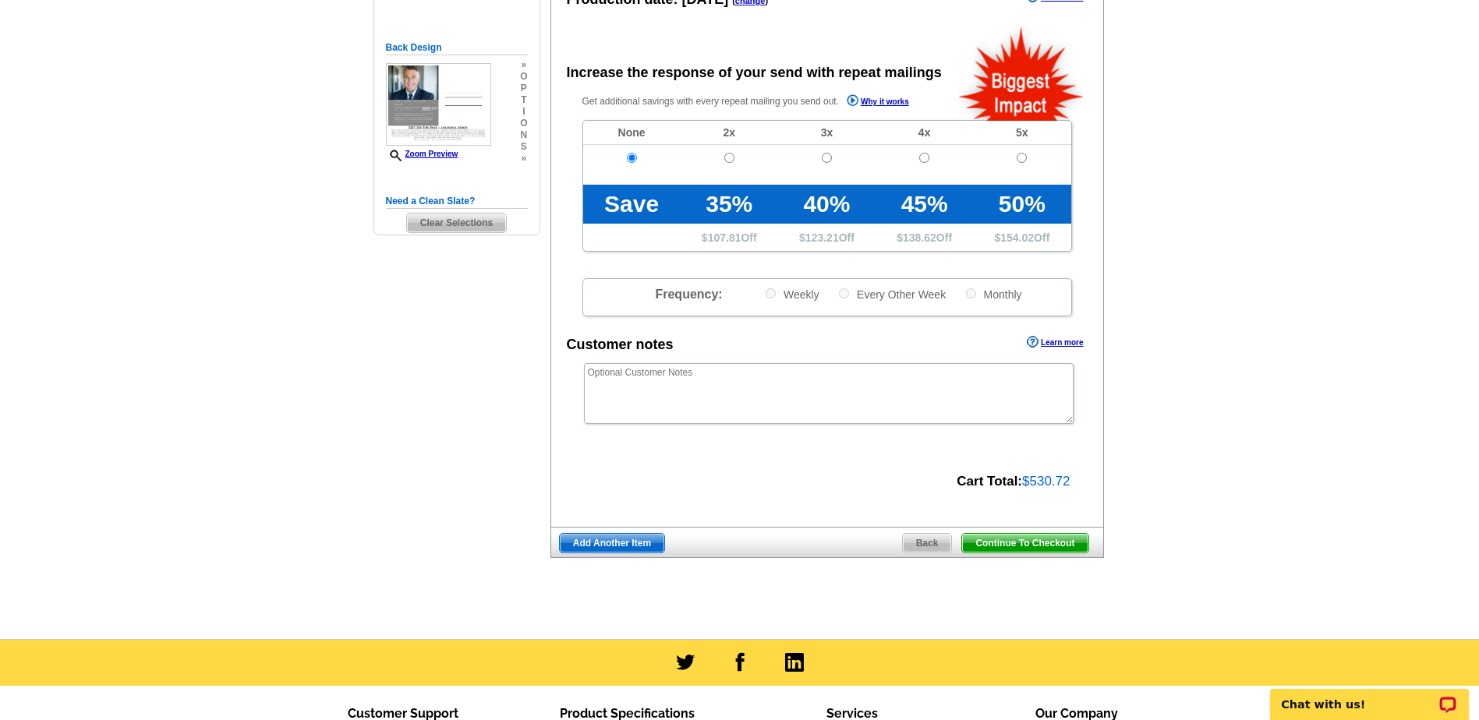
click at [1035, 542] on span "Continue To Checkout" at bounding box center [1025, 543] width 126 height 19
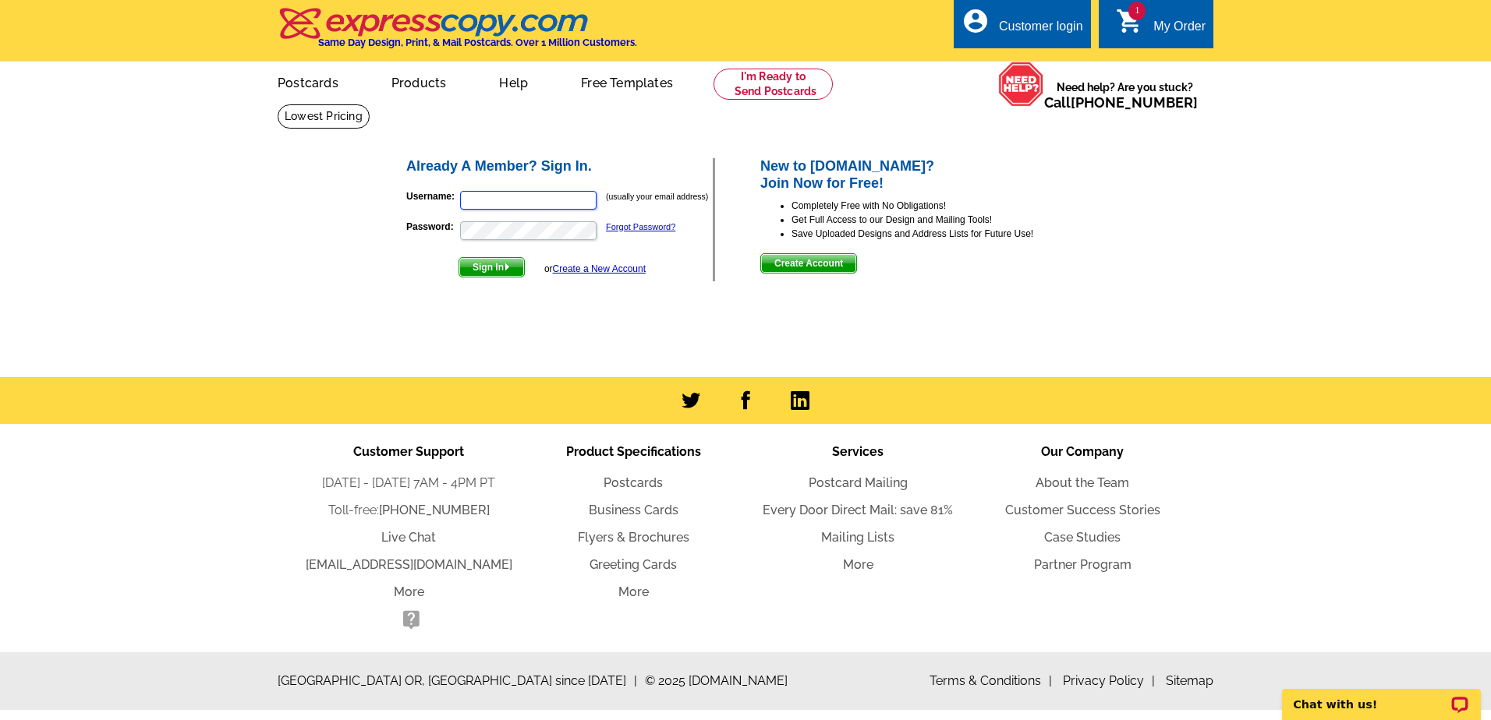
type input "[PERSON_NAME][EMAIL_ADDRESS][DOMAIN_NAME]"
click at [495, 265] on span "Sign In" at bounding box center [491, 267] width 65 height 19
